Goal: Check status: Check status

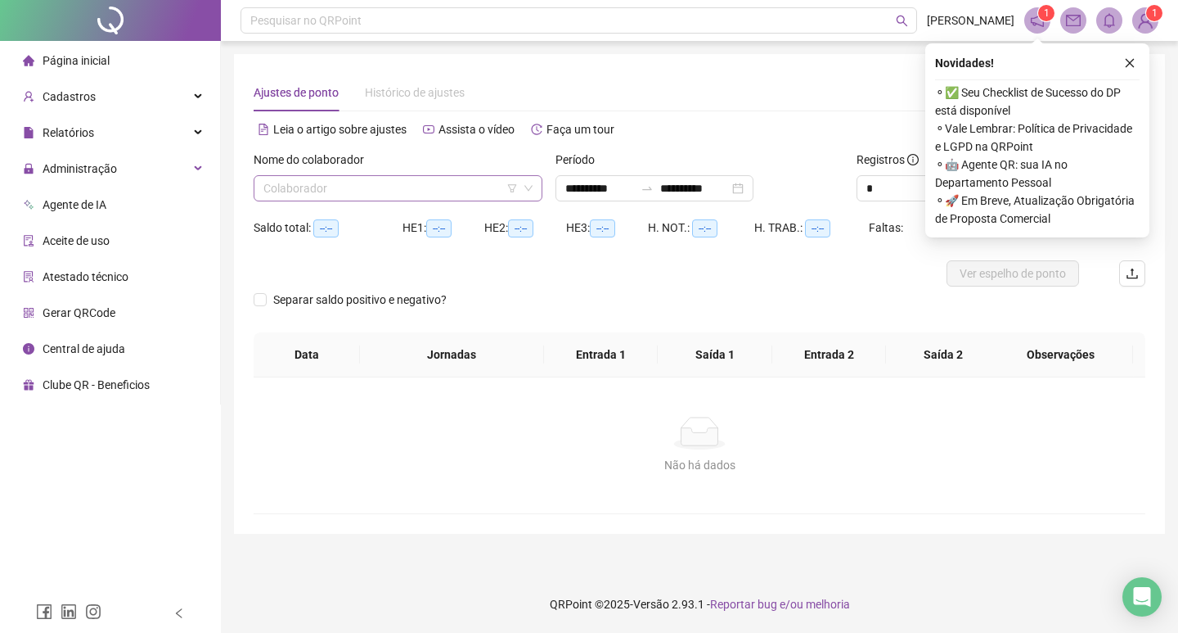
click at [417, 188] on input "search" at bounding box center [391, 188] width 255 height 25
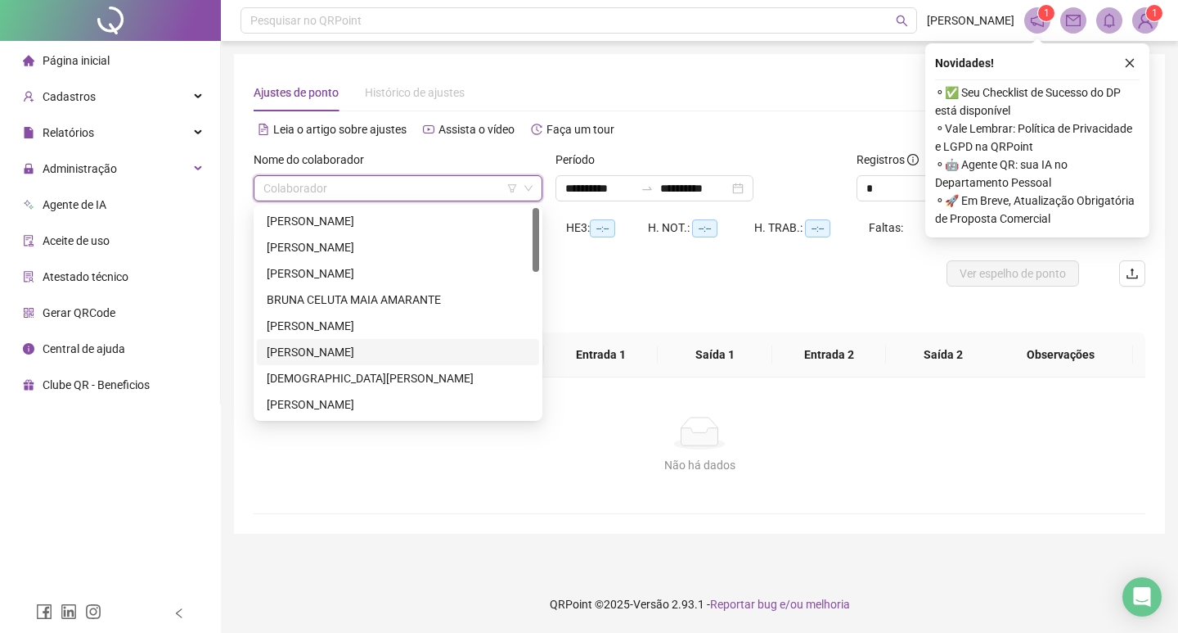
click at [357, 354] on div "[PERSON_NAME]" at bounding box center [398, 352] width 263 height 18
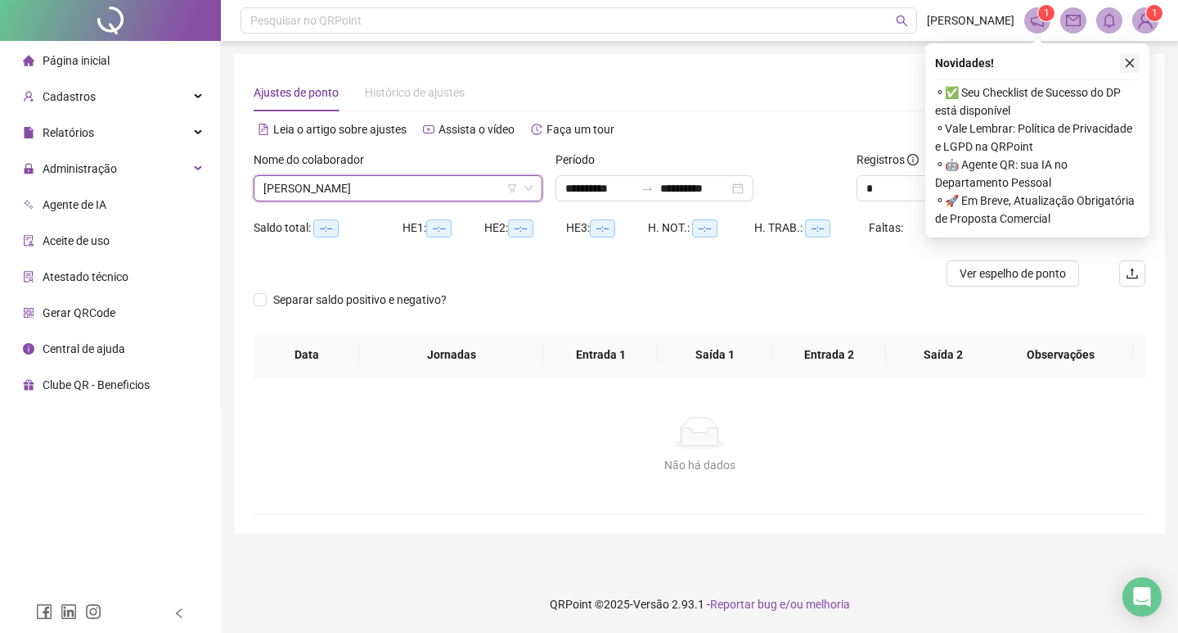
click at [1131, 64] on icon "close" at bounding box center [1130, 63] width 9 height 9
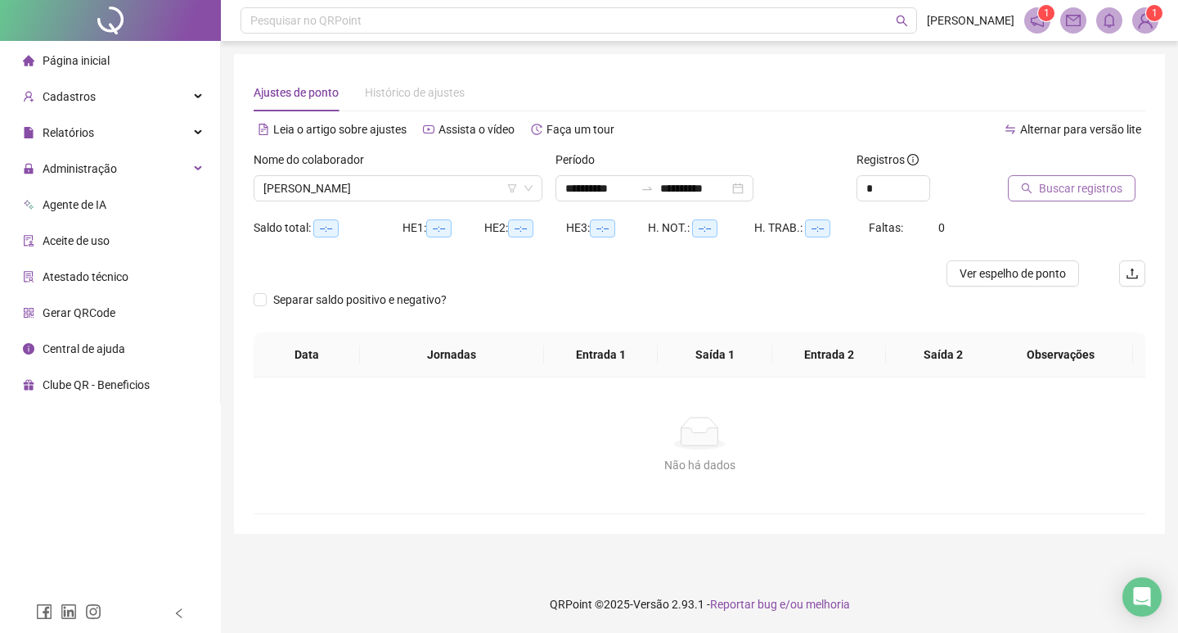
click at [1061, 191] on span "Buscar registros" at bounding box center [1080, 188] width 83 height 18
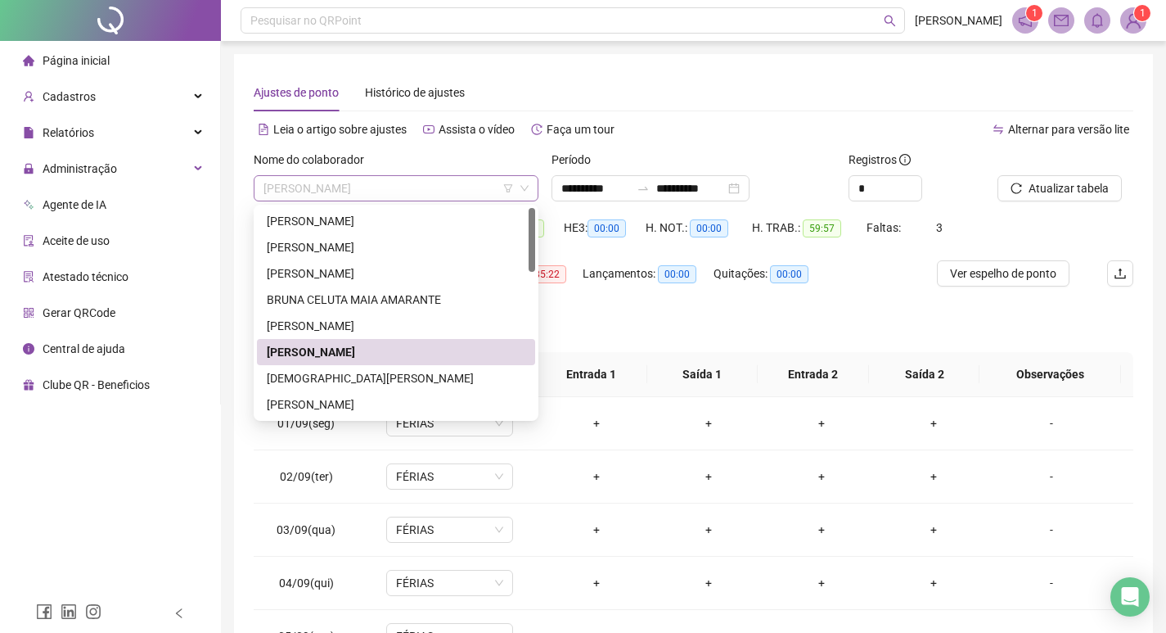
click at [460, 188] on span "[PERSON_NAME]" at bounding box center [396, 188] width 265 height 25
click at [431, 298] on div "BRUNA CELUTA MAIA AMARANTE" at bounding box center [396, 300] width 259 height 18
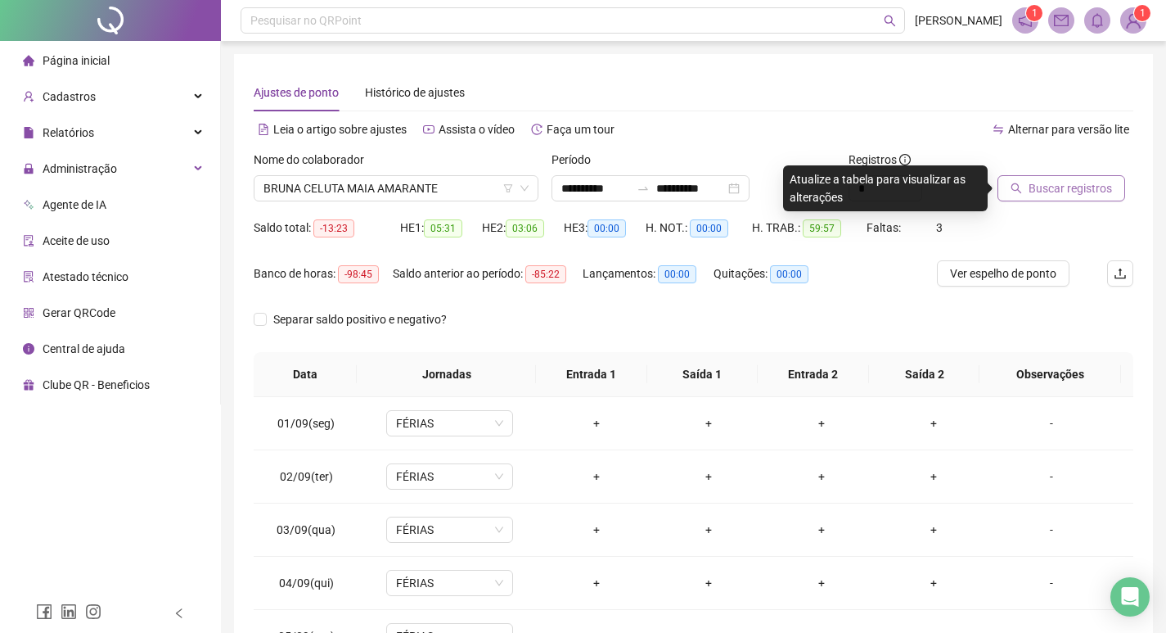
click at [1077, 198] on button "Buscar registros" at bounding box center [1062, 188] width 128 height 26
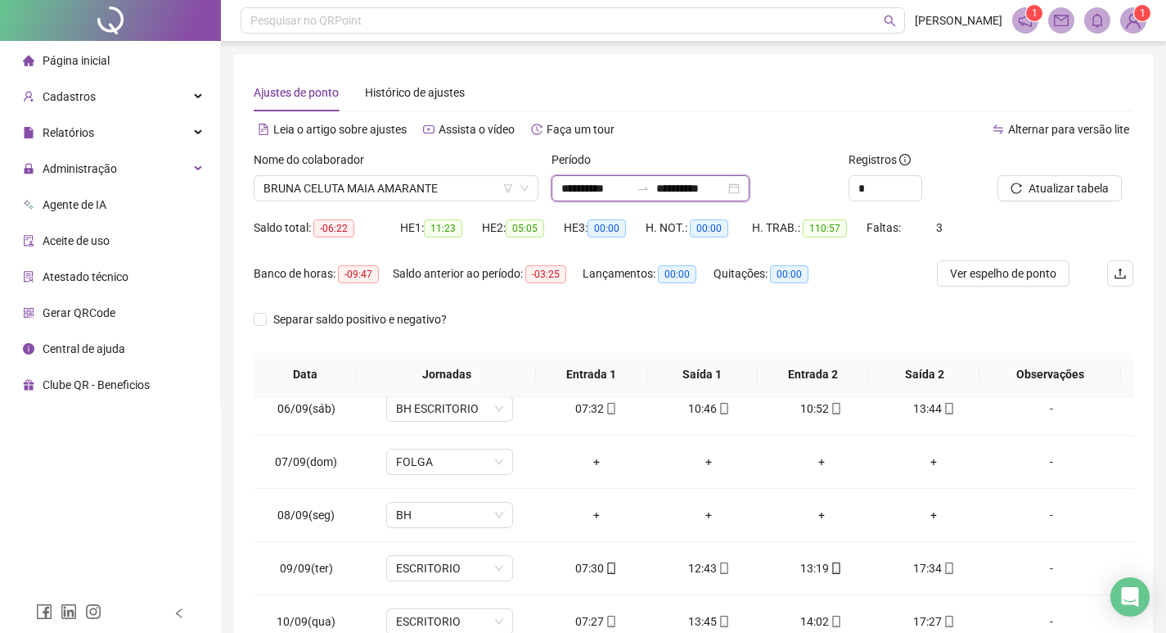
click at [725, 187] on input "**********" at bounding box center [690, 188] width 69 height 18
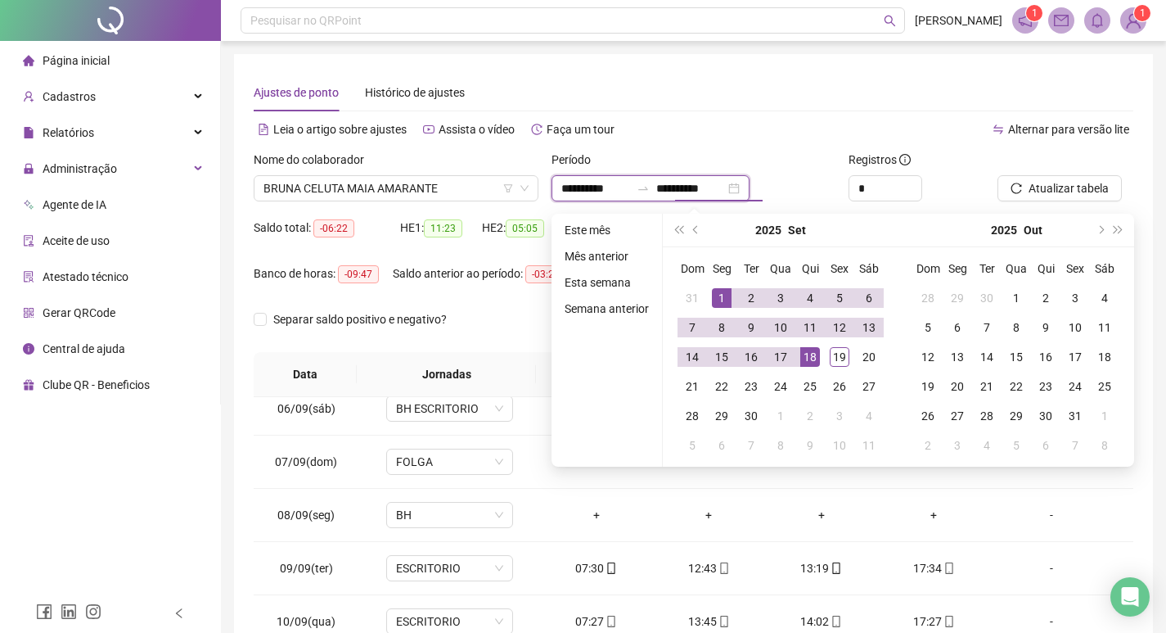
type input "**********"
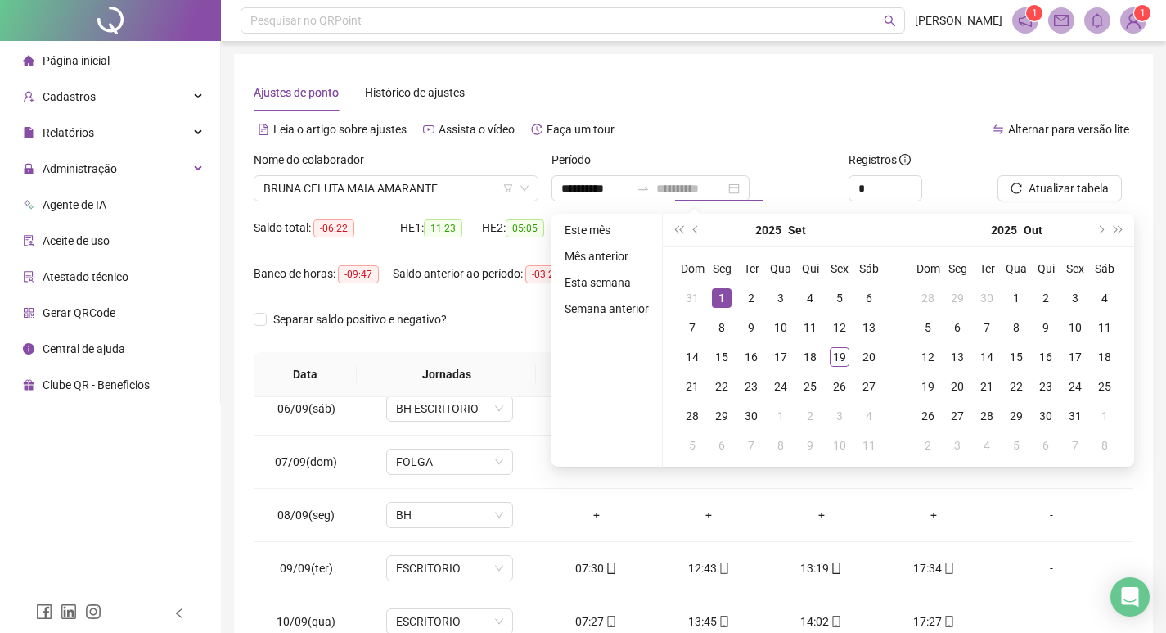
click at [720, 304] on div "1" at bounding box center [722, 298] width 20 height 20
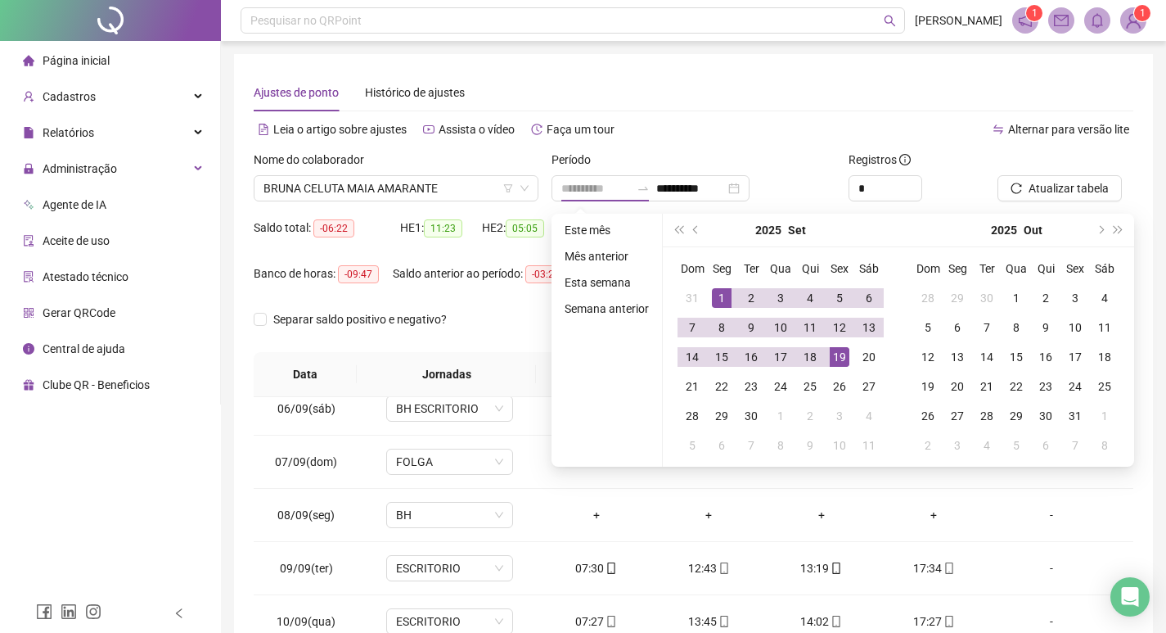
click at [840, 351] on div "19" at bounding box center [840, 357] width 20 height 20
type input "**********"
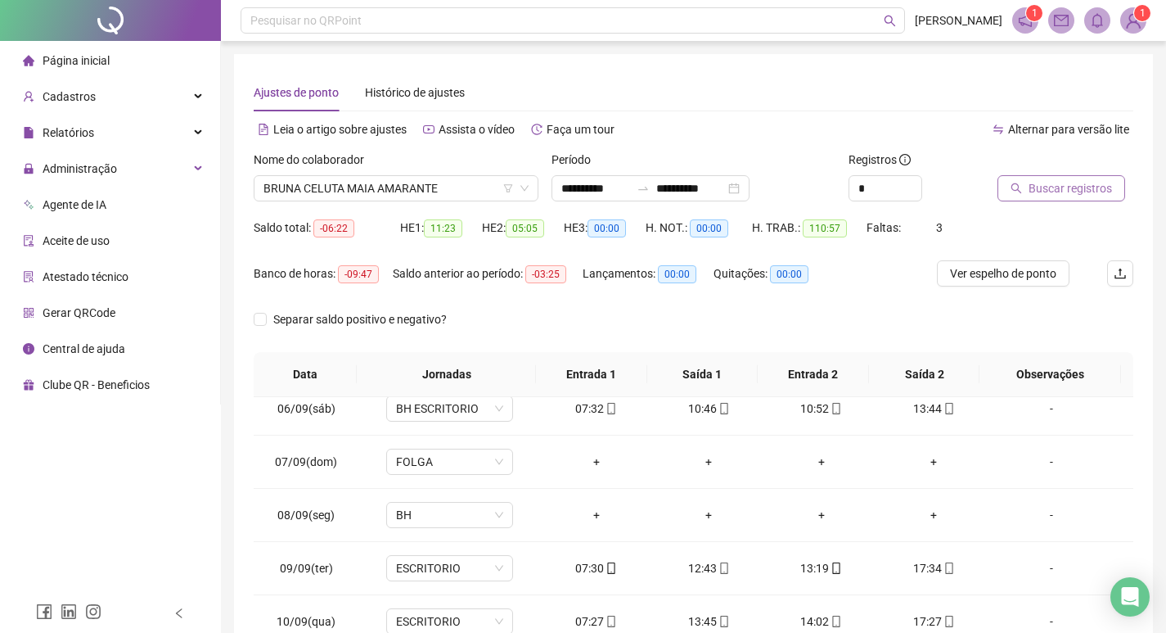
click at [1056, 186] on span "Buscar registros" at bounding box center [1070, 188] width 83 height 18
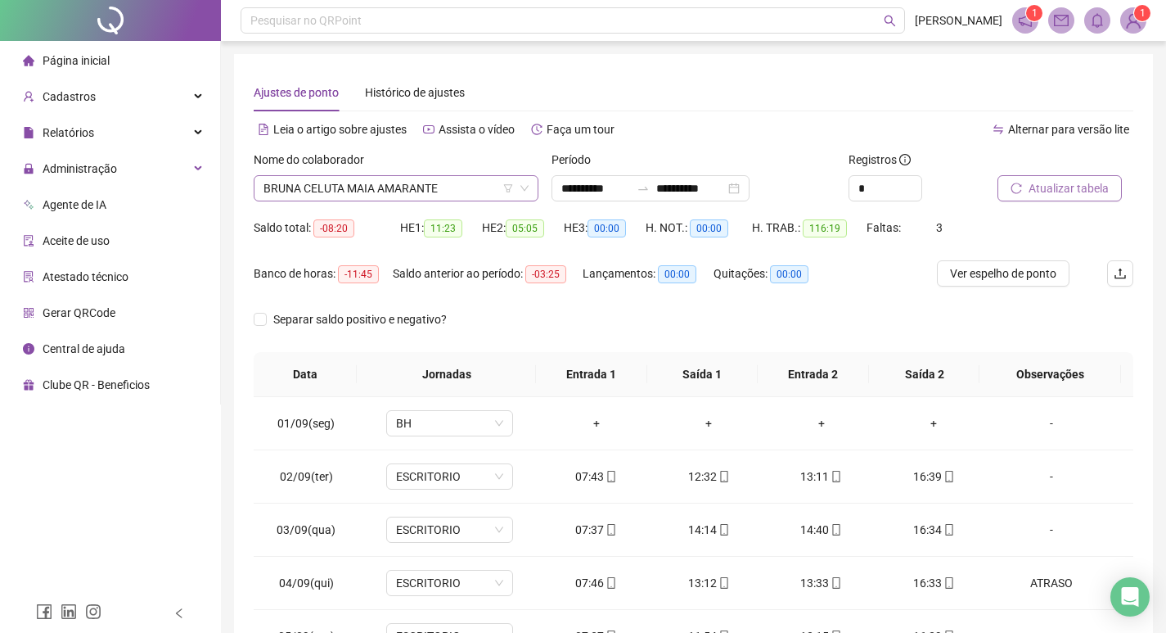
click at [489, 187] on span "BRUNA CELUTA MAIA AMARANTE" at bounding box center [396, 188] width 265 height 25
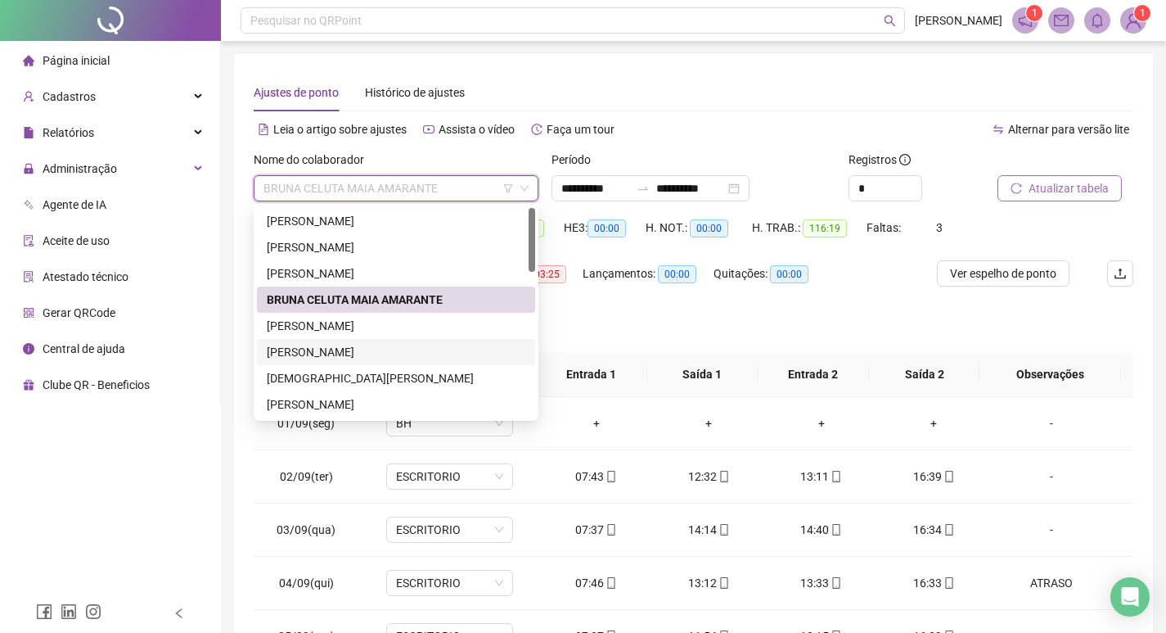
click at [376, 349] on div "[PERSON_NAME]" at bounding box center [396, 352] width 259 height 18
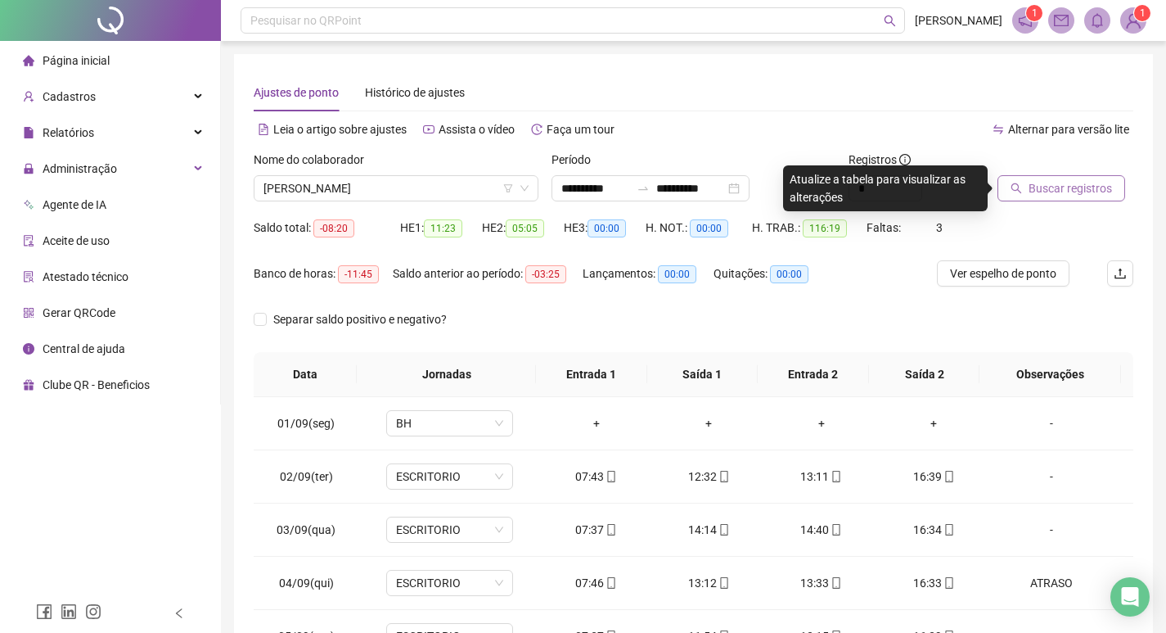
click at [1034, 192] on span "Buscar registros" at bounding box center [1070, 188] width 83 height 18
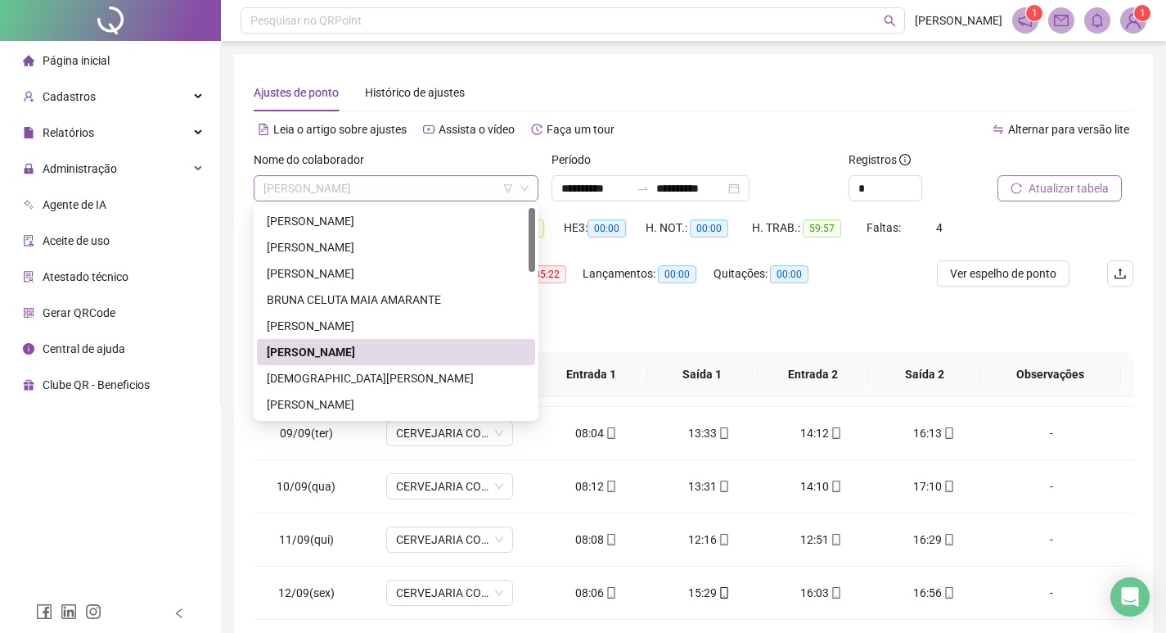
click at [471, 192] on span "[PERSON_NAME]" at bounding box center [396, 188] width 265 height 25
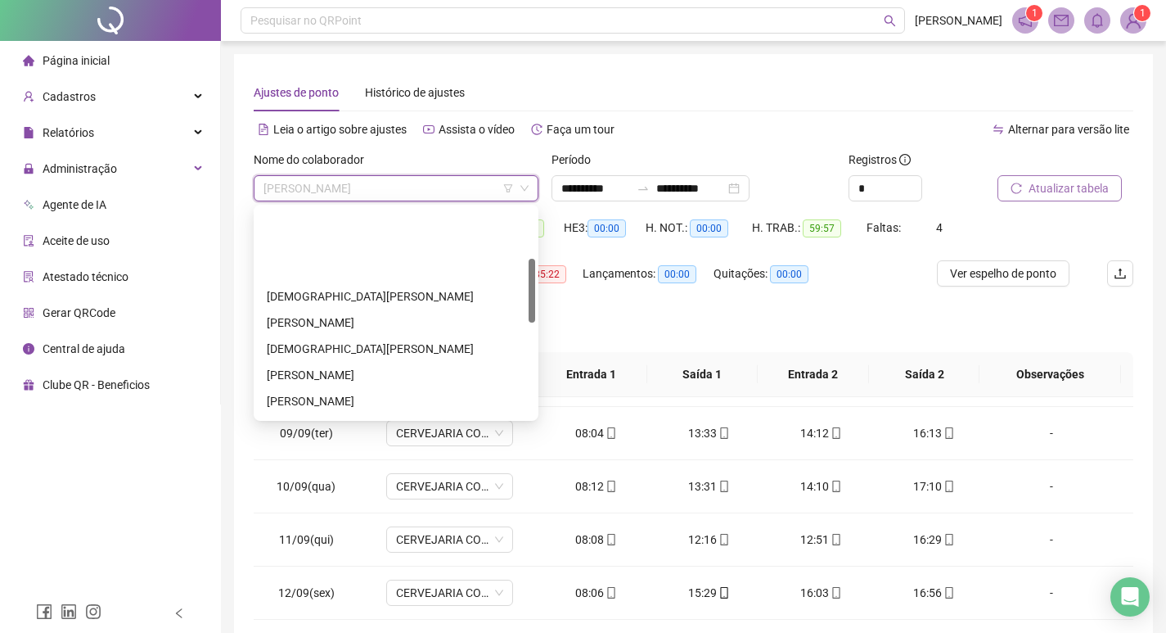
scroll to position [164, 0]
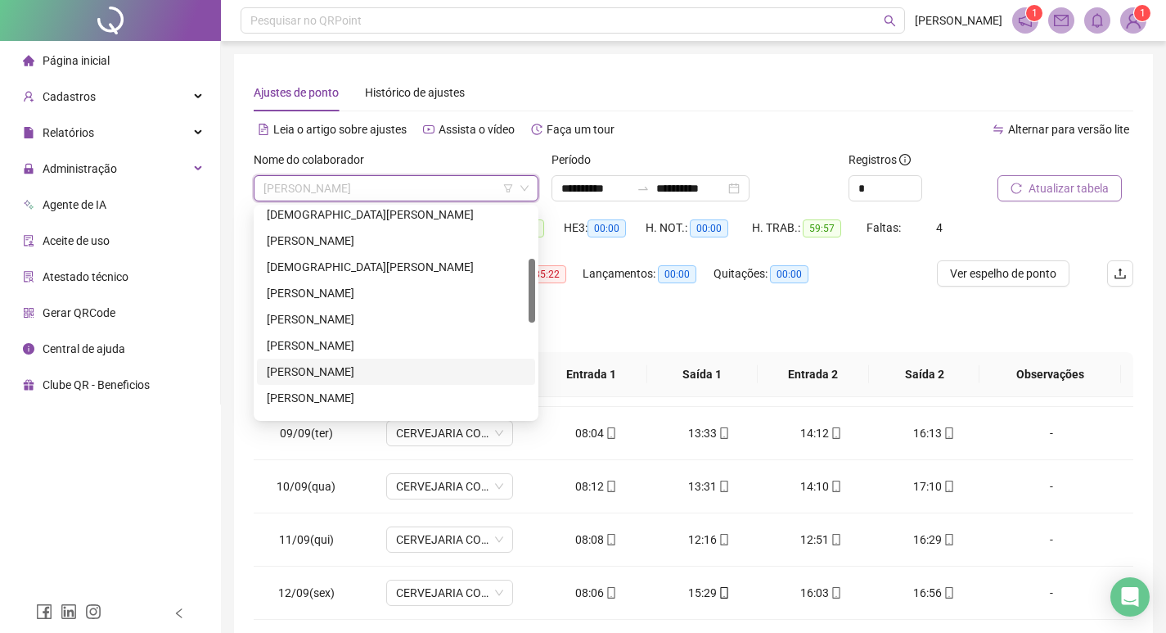
click at [420, 373] on div "[PERSON_NAME]" at bounding box center [396, 372] width 259 height 18
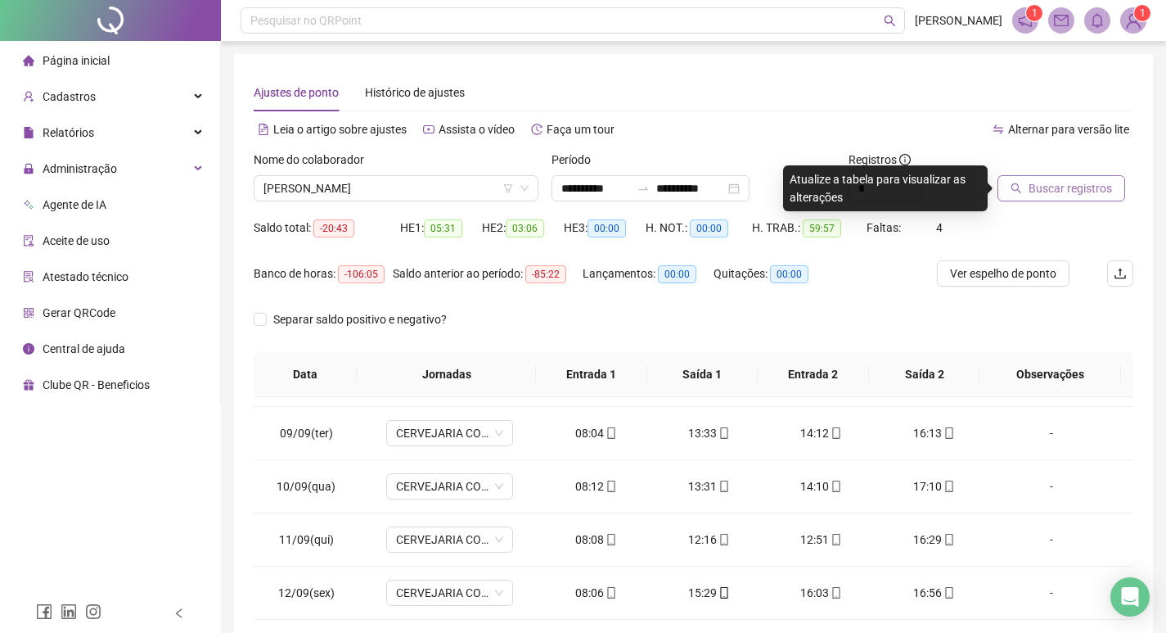
click at [1042, 197] on button "Buscar registros" at bounding box center [1062, 188] width 128 height 26
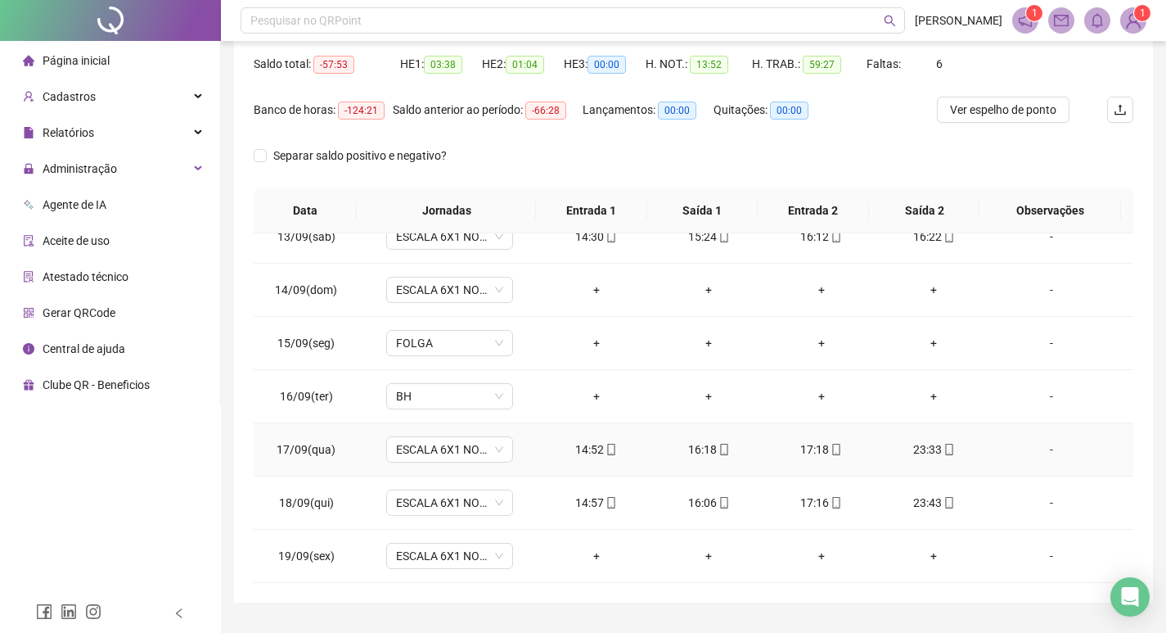
click at [1039, 444] on div "-" at bounding box center [1051, 449] width 97 height 18
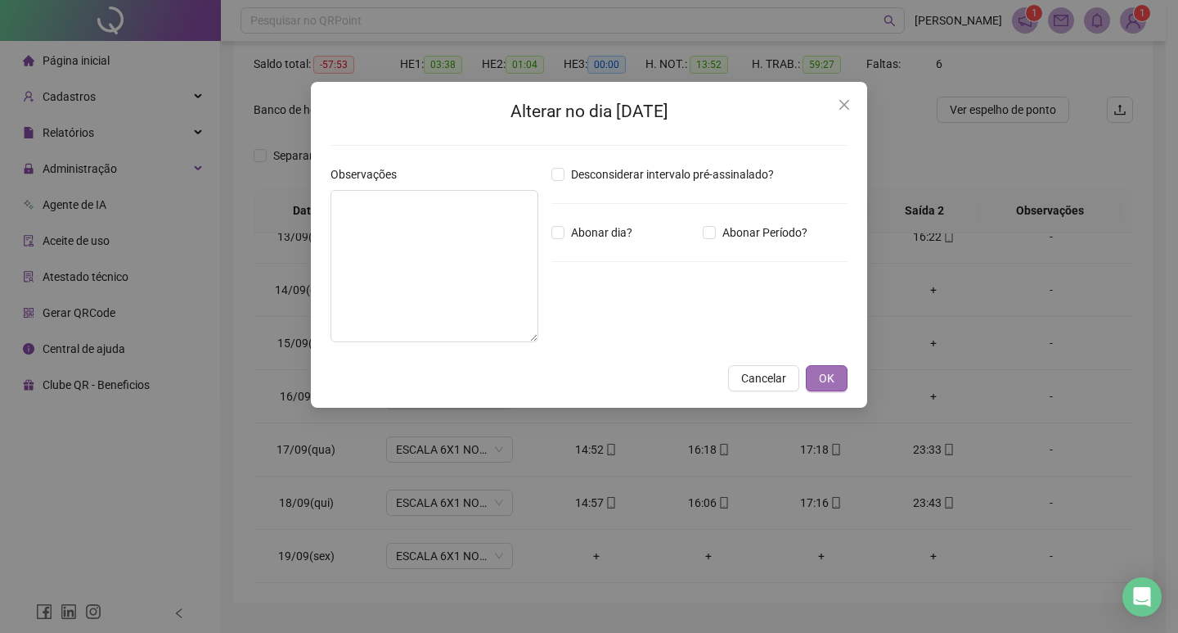
click at [836, 380] on button "OK" at bounding box center [827, 378] width 42 height 26
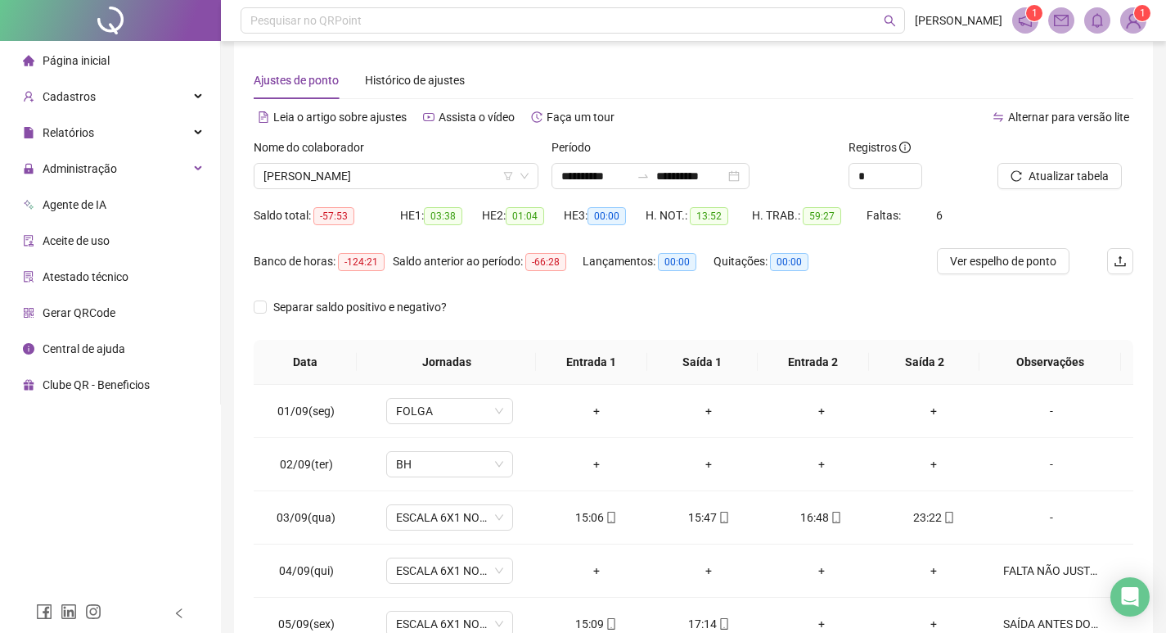
scroll to position [0, 0]
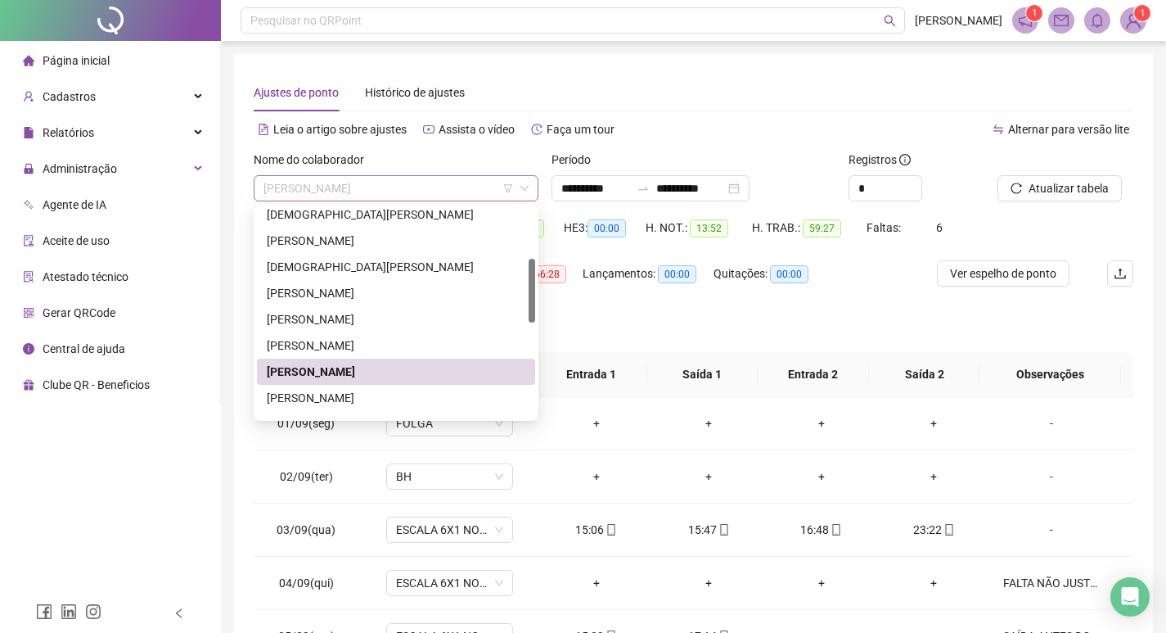
click at [456, 189] on span "[PERSON_NAME]" at bounding box center [396, 188] width 265 height 25
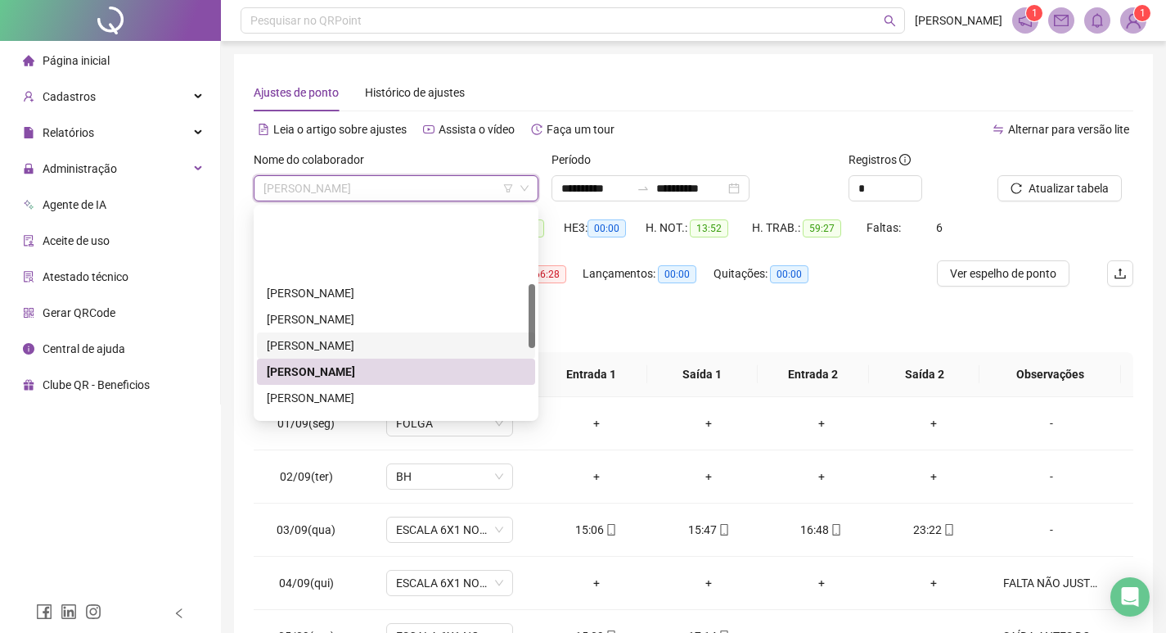
scroll to position [327, 0]
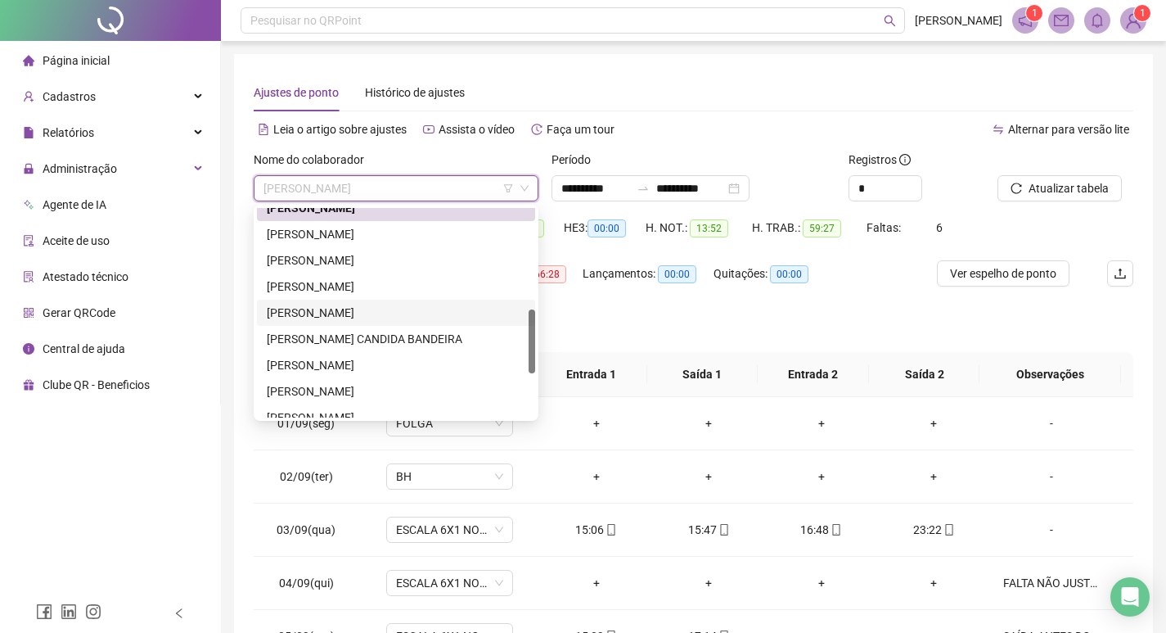
click at [336, 313] on div "[PERSON_NAME]" at bounding box center [396, 313] width 259 height 18
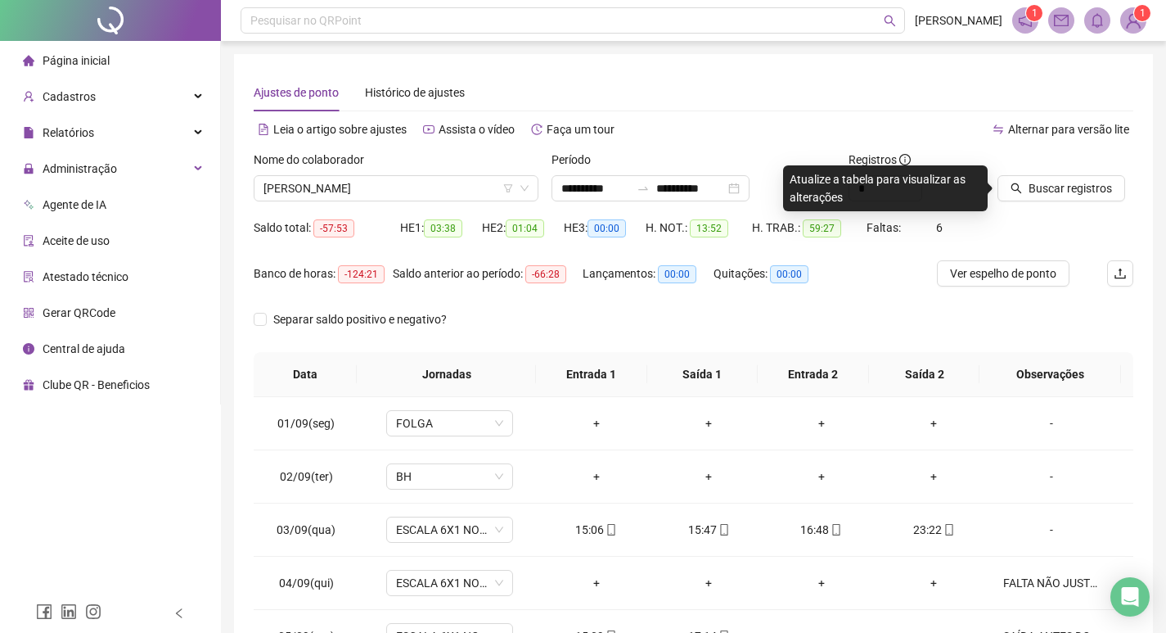
click at [1068, 202] on div "Buscar registros" at bounding box center [1065, 183] width 149 height 64
click at [1068, 196] on span "Buscar registros" at bounding box center [1070, 188] width 83 height 18
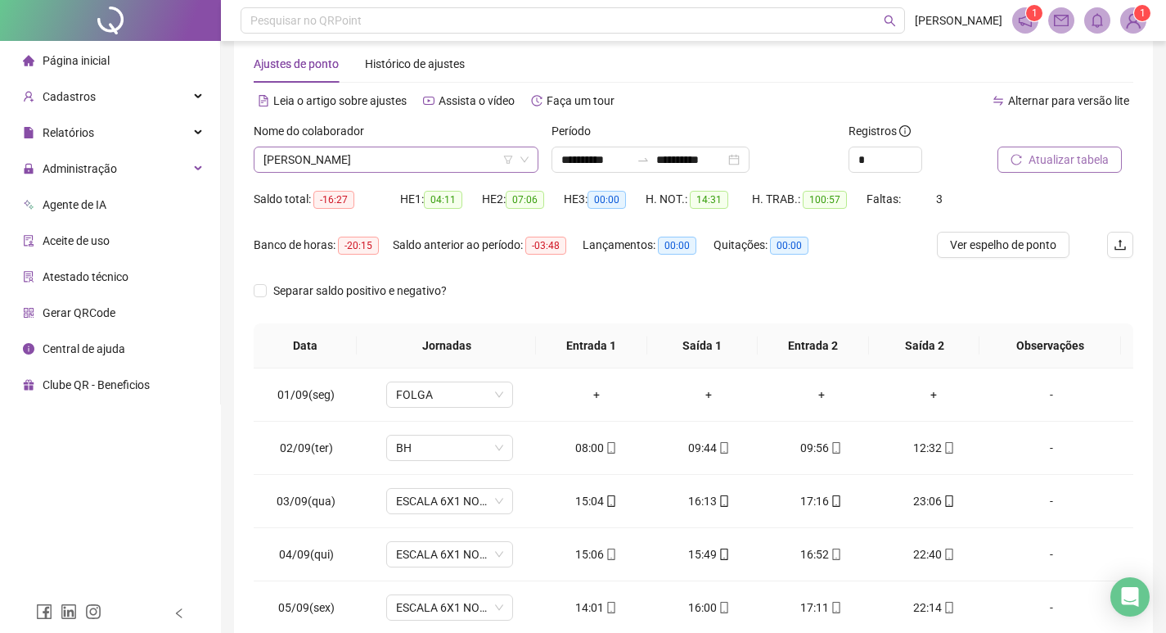
scroll to position [0, 0]
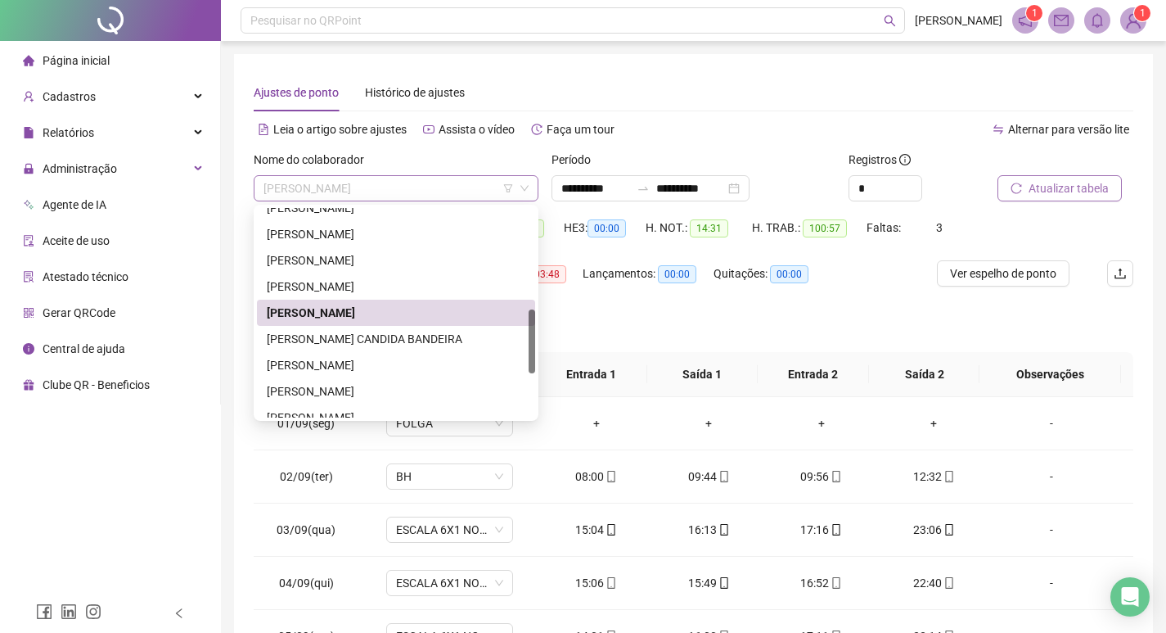
click at [452, 189] on span "[PERSON_NAME]" at bounding box center [396, 188] width 265 height 25
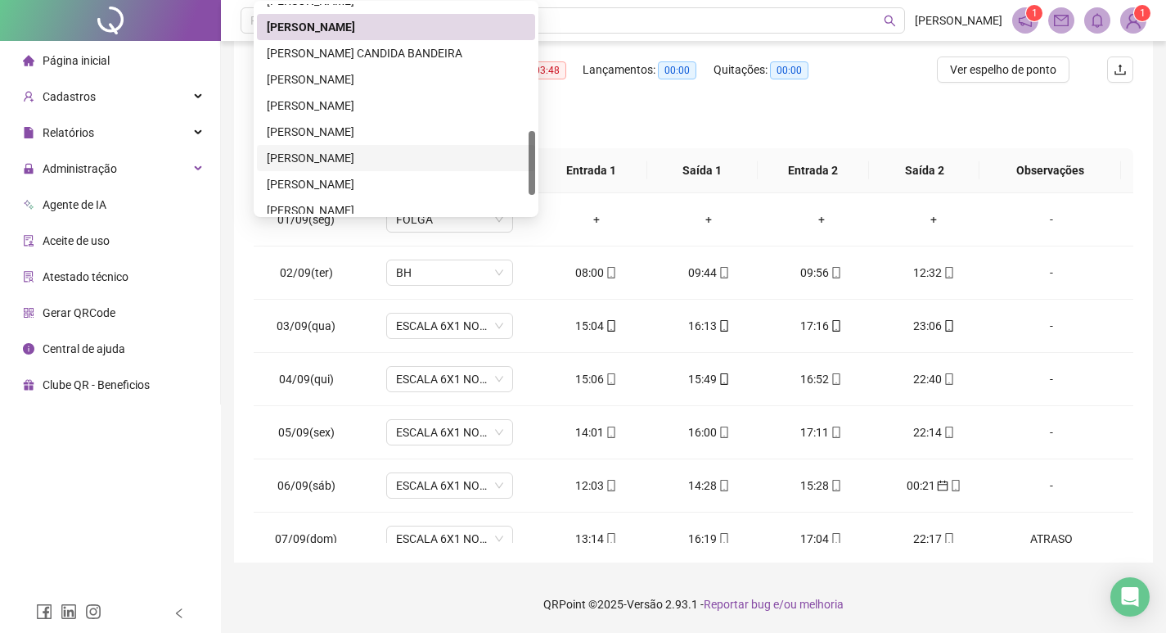
scroll to position [471, 0]
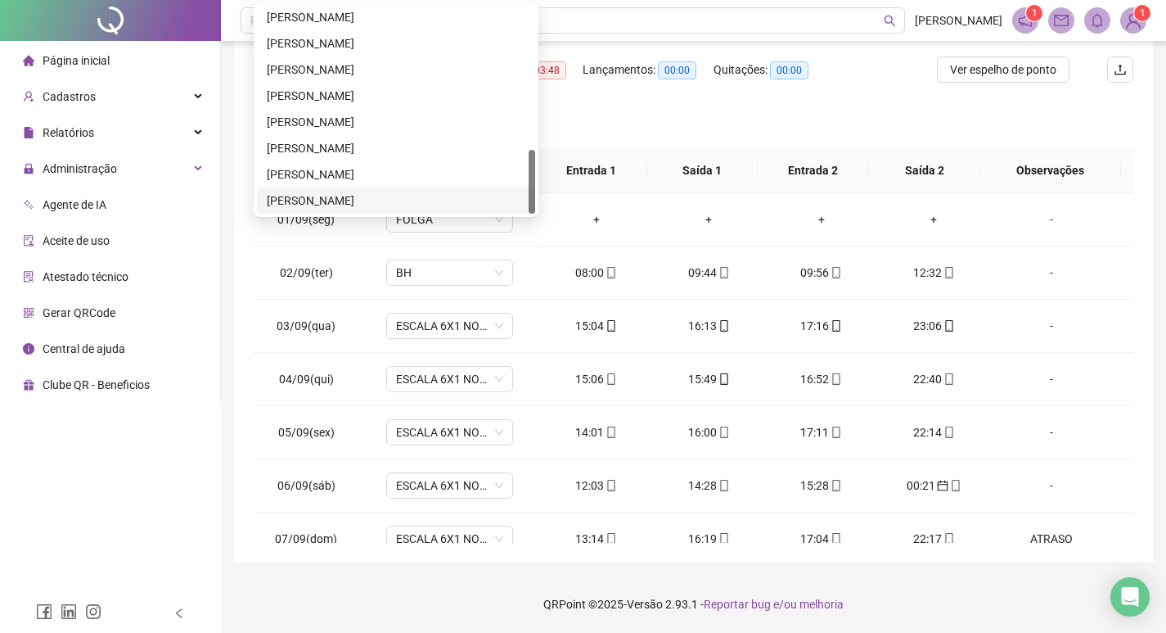
click at [409, 197] on div "[PERSON_NAME]" at bounding box center [396, 200] width 259 height 18
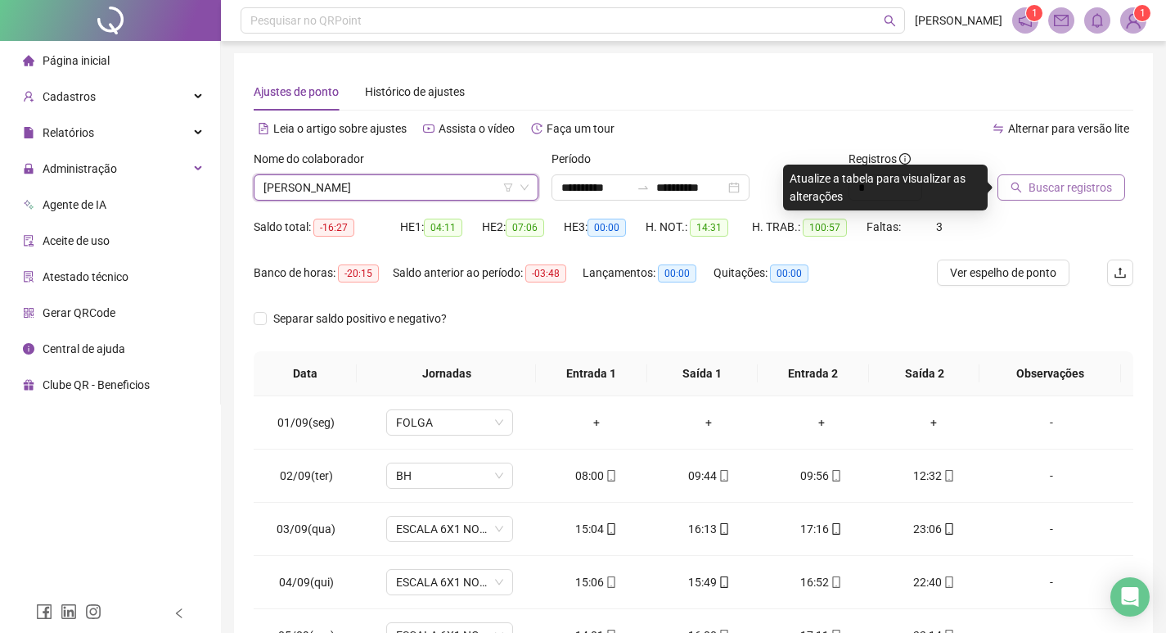
scroll to position [0, 0]
click at [1034, 180] on span "Buscar registros" at bounding box center [1070, 188] width 83 height 18
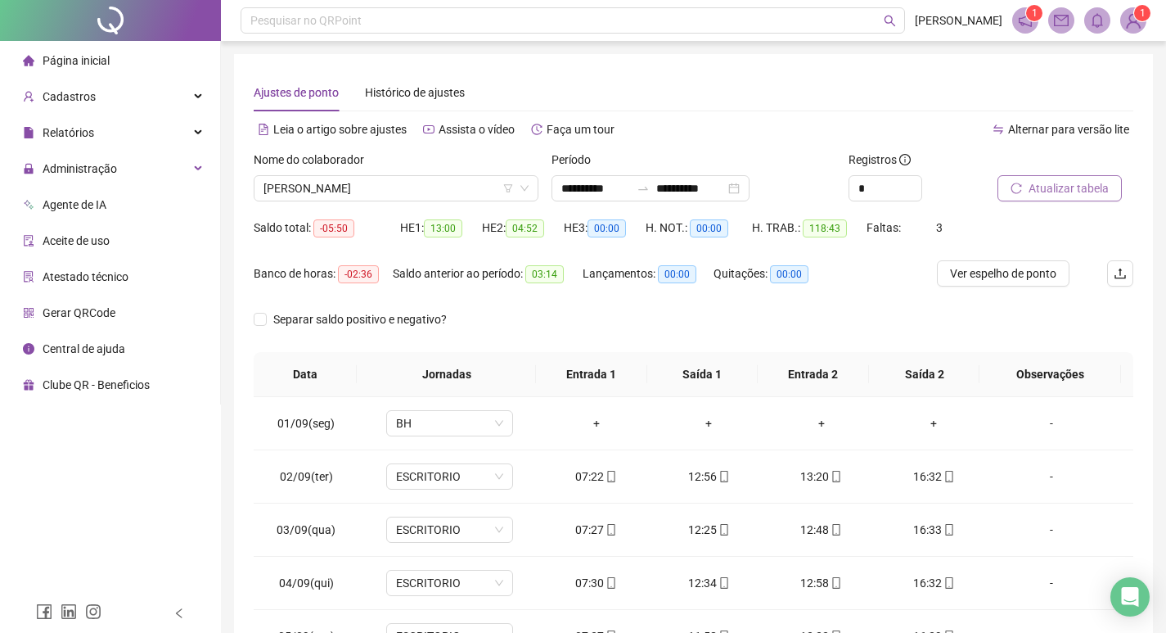
click at [998, 175] on button "Atualizar tabela" at bounding box center [1060, 188] width 124 height 26
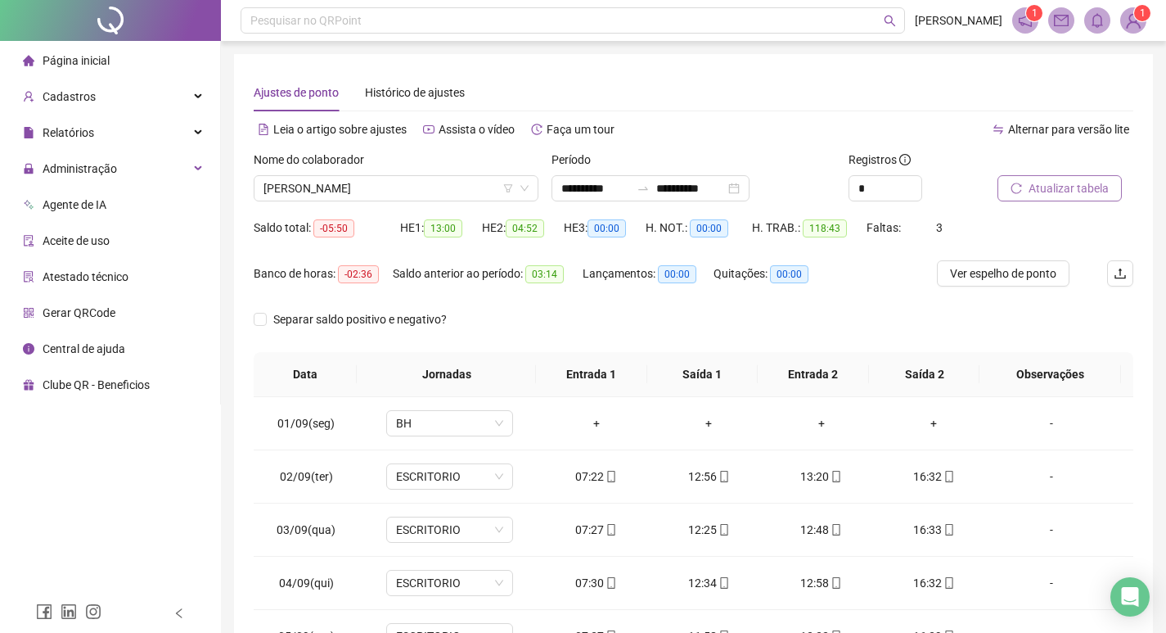
click at [998, 175] on button "Atualizar tabela" at bounding box center [1060, 188] width 124 height 26
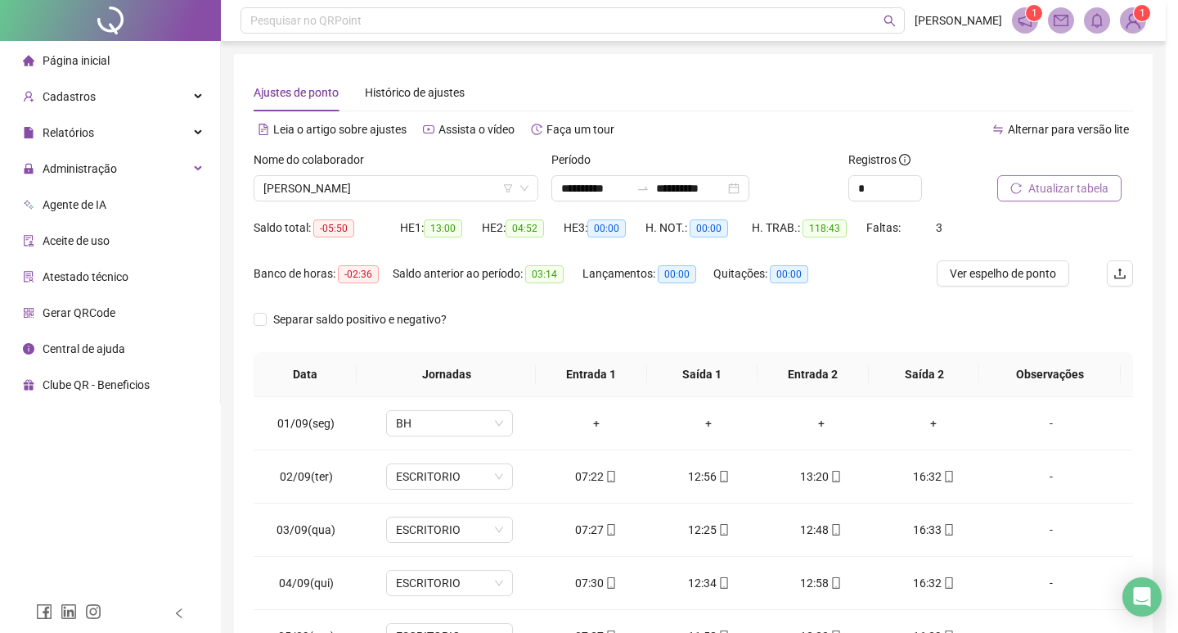
click at [998, 175] on button "Atualizar tabela" at bounding box center [1060, 188] width 124 height 26
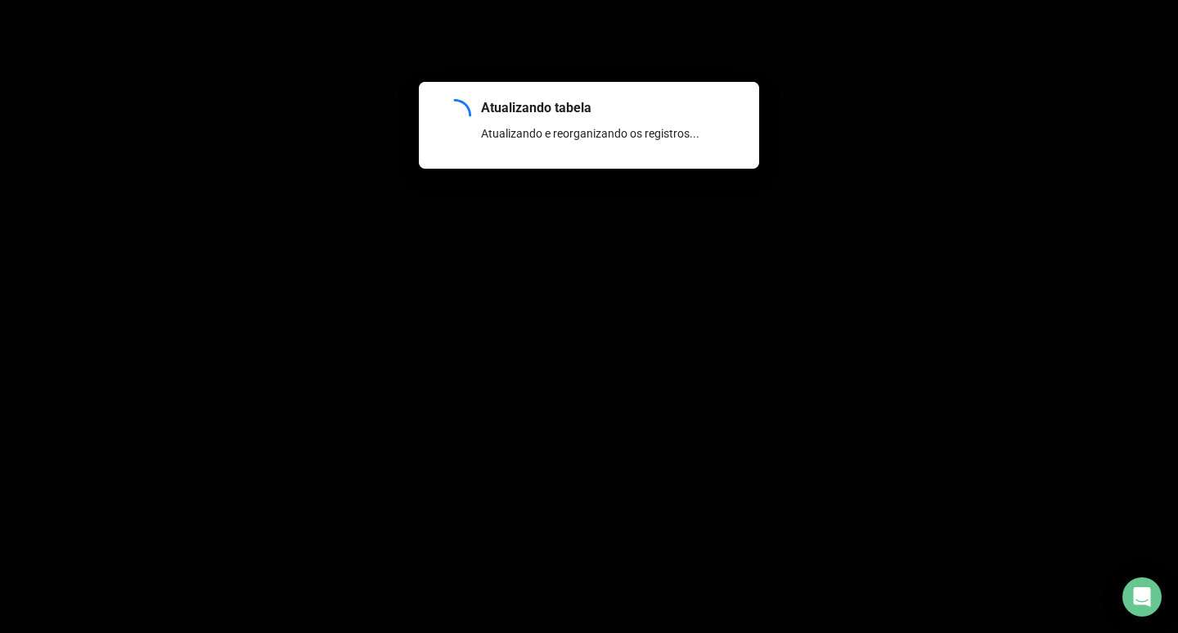
click at [998, 175] on button "Atualizar tabela" at bounding box center [1060, 188] width 124 height 26
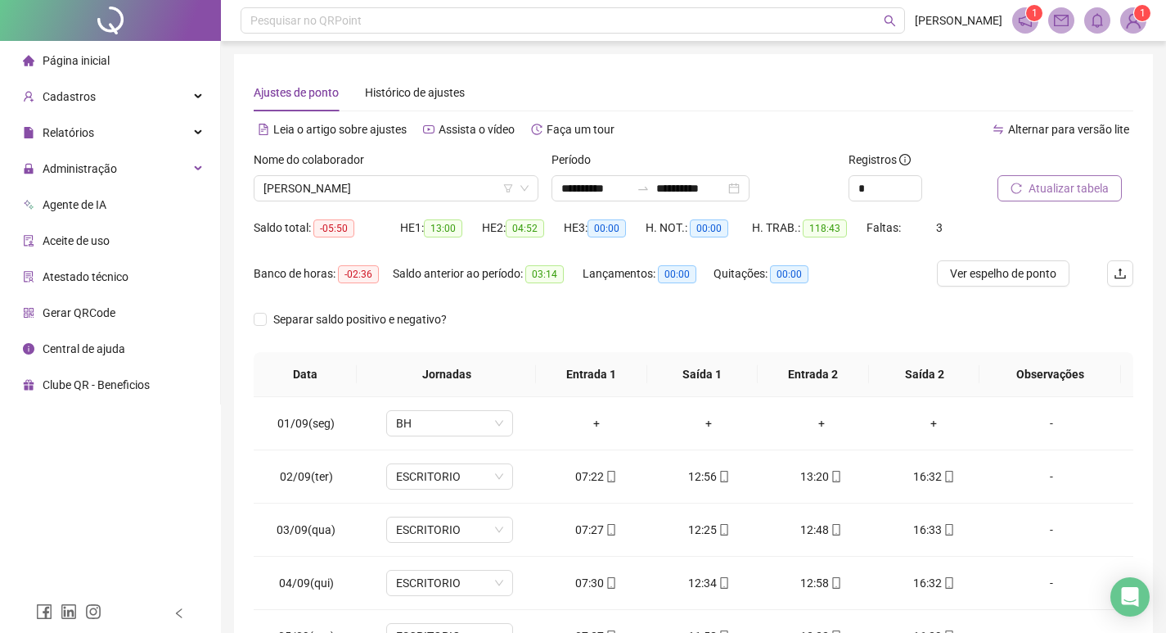
click at [998, 175] on button "Atualizar tabela" at bounding box center [1060, 188] width 124 height 26
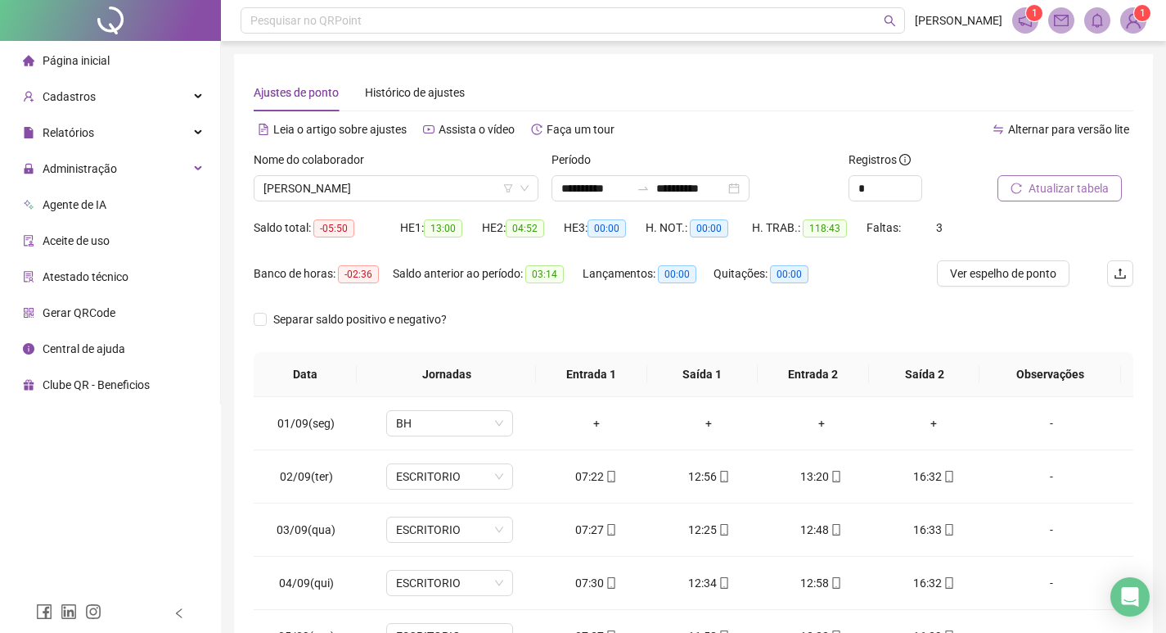
click at [998, 175] on button "Atualizar tabela" at bounding box center [1060, 188] width 124 height 26
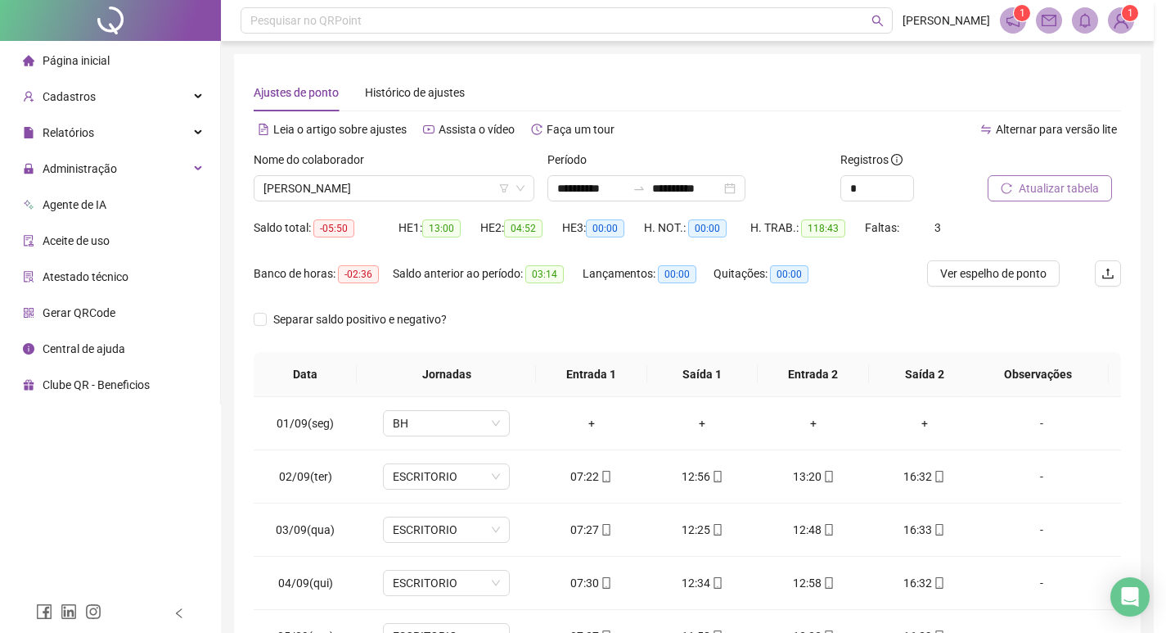
click at [988, 175] on button "Atualizar tabela" at bounding box center [1050, 188] width 124 height 26
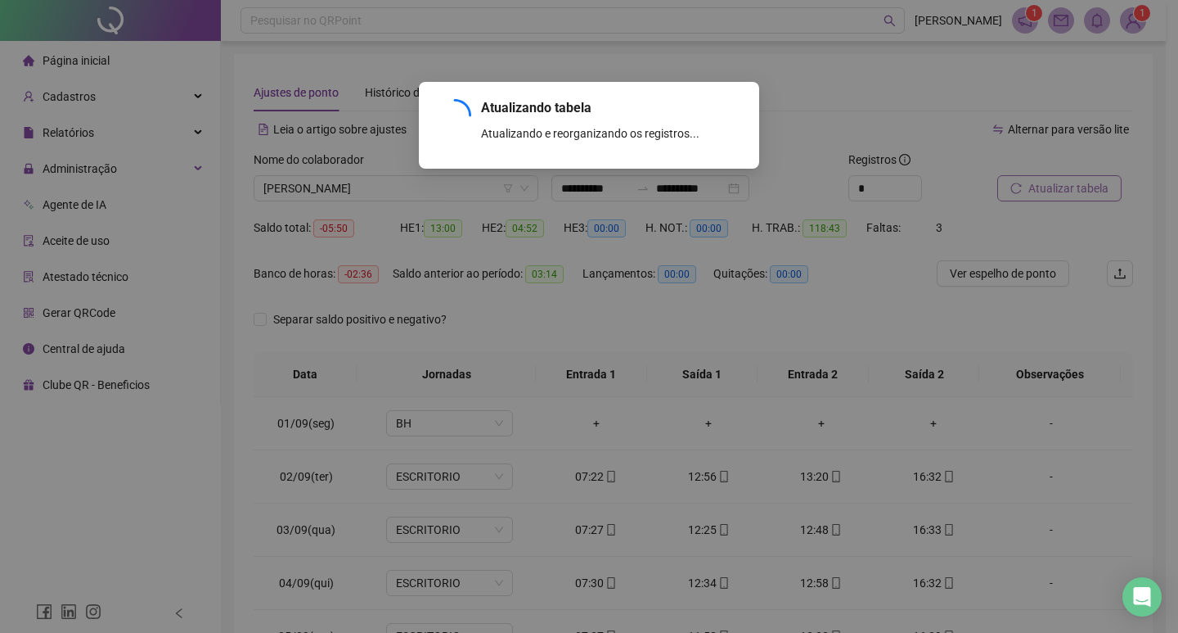
click at [998, 175] on button "Atualizar tabela" at bounding box center [1060, 188] width 124 height 26
